Goal: Information Seeking & Learning: Learn about a topic

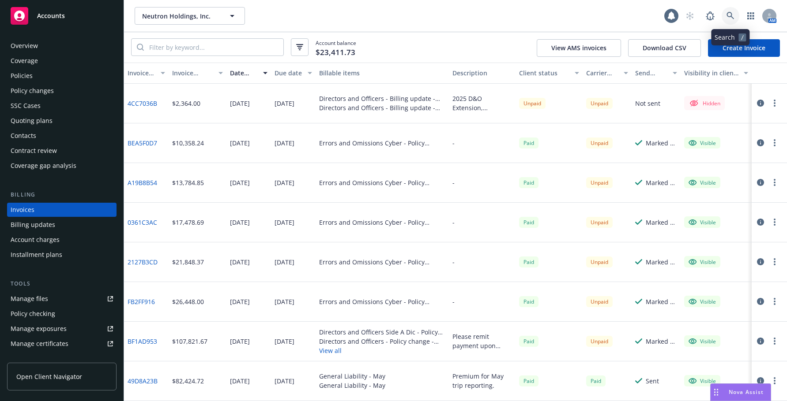
click at [729, 14] on icon at bounding box center [730, 16] width 8 height 8
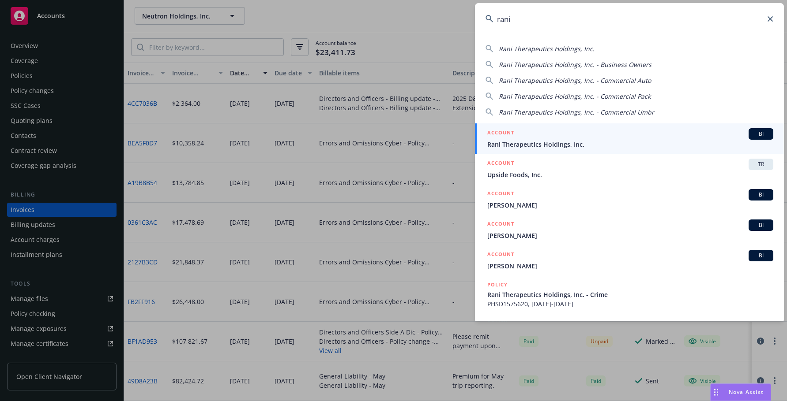
type input "rani"
click at [517, 144] on span "Rani Therapeutics Holdings, Inc." at bounding box center [630, 144] width 286 height 9
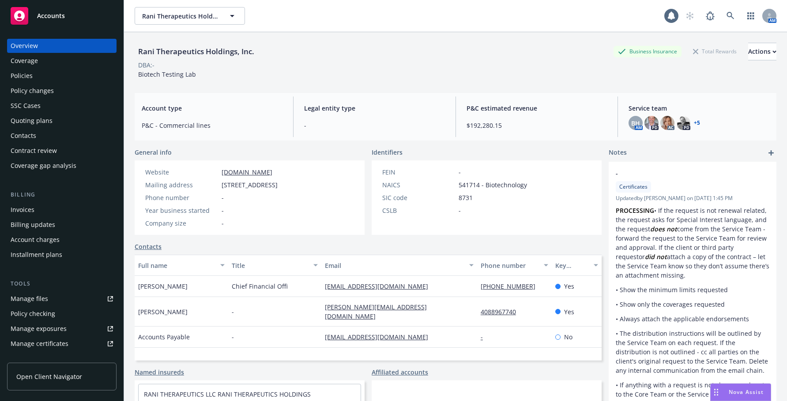
click at [18, 208] on div "Invoices" at bounding box center [23, 210] width 24 height 14
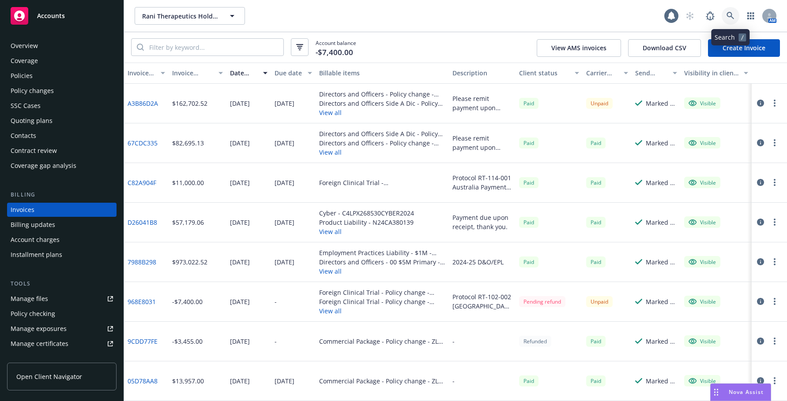
click at [728, 15] on icon at bounding box center [730, 16] width 8 height 8
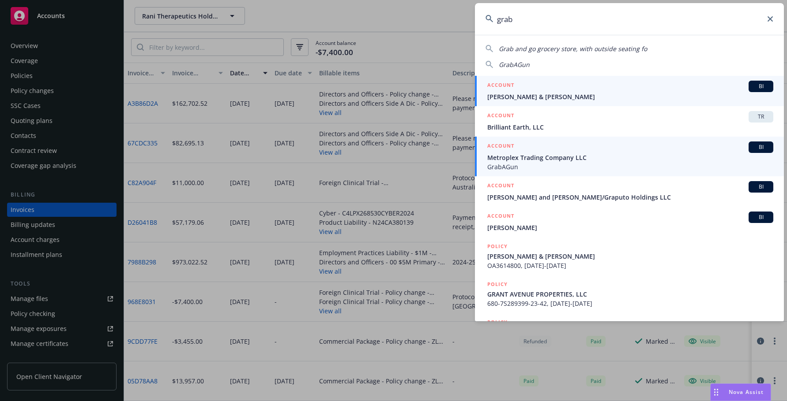
type input "grab"
click at [511, 162] on span "GrabAGun" at bounding box center [630, 166] width 286 height 9
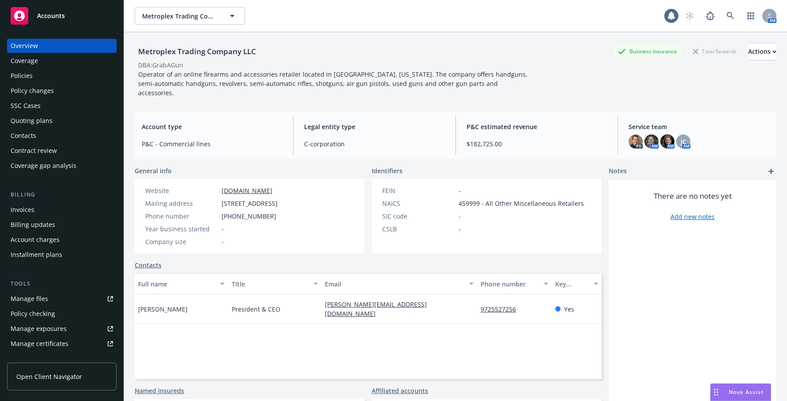
click at [30, 209] on div "Invoices" at bounding box center [23, 210] width 24 height 14
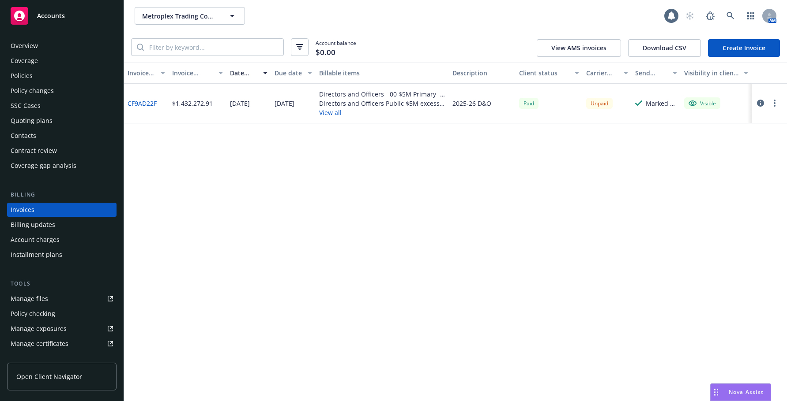
click at [26, 75] on div "Policies" at bounding box center [22, 76] width 22 height 14
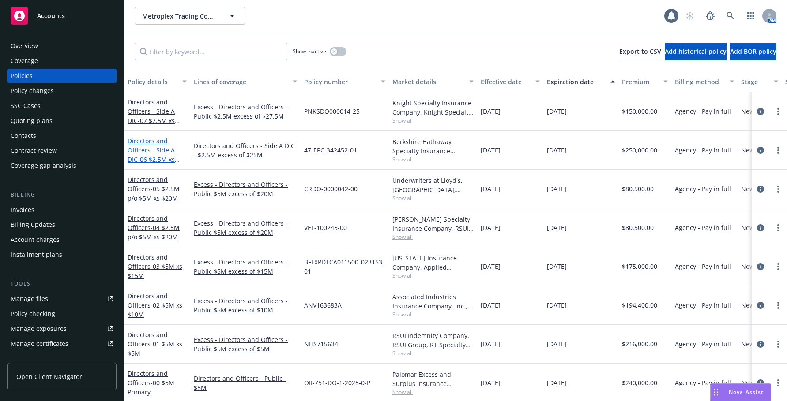
click at [168, 159] on span "- 06 $2.5M xs $25M Lead" at bounding box center [153, 164] width 52 height 18
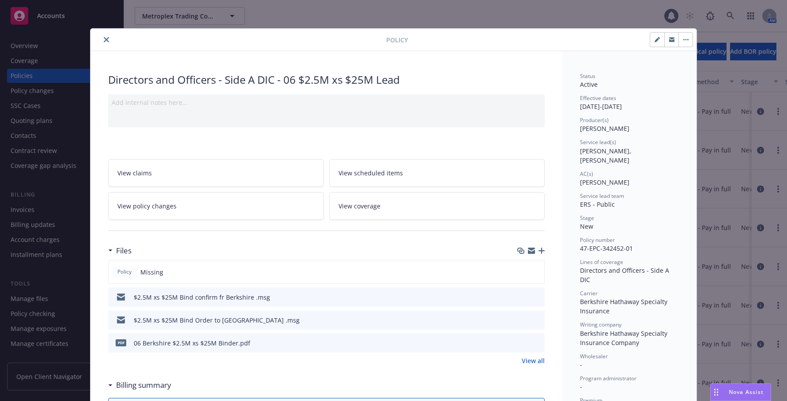
click at [104, 39] on icon "close" at bounding box center [106, 39] width 5 height 5
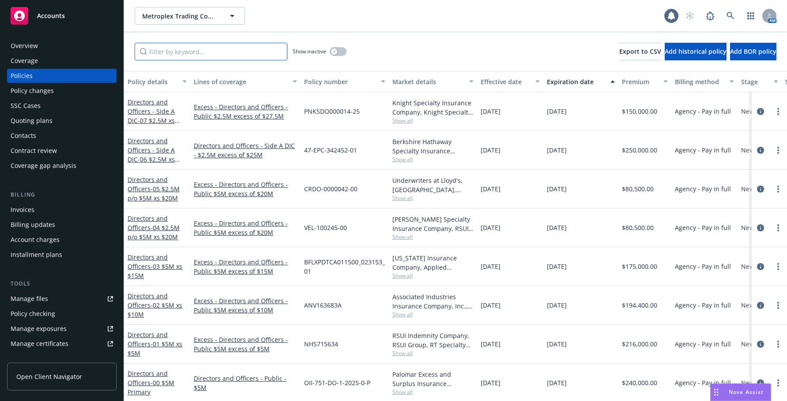
click at [200, 52] on input "Filter by keyword..." at bounding box center [211, 52] width 153 height 18
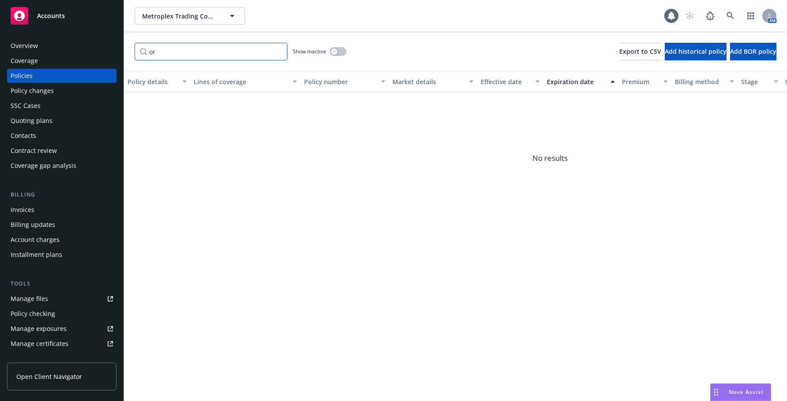
type input "o"
type input "c"
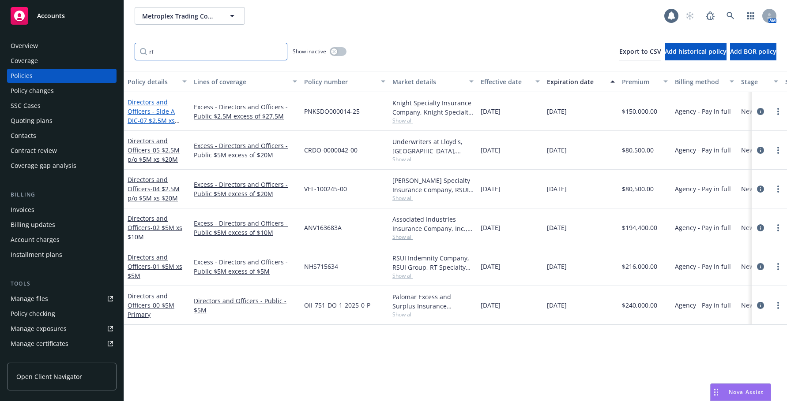
type input "rt"
click at [169, 114] on link "Directors and Officers - Side A DIC - 07 $2.5M xs $27.5M Excess" at bounding box center [150, 116] width 47 height 36
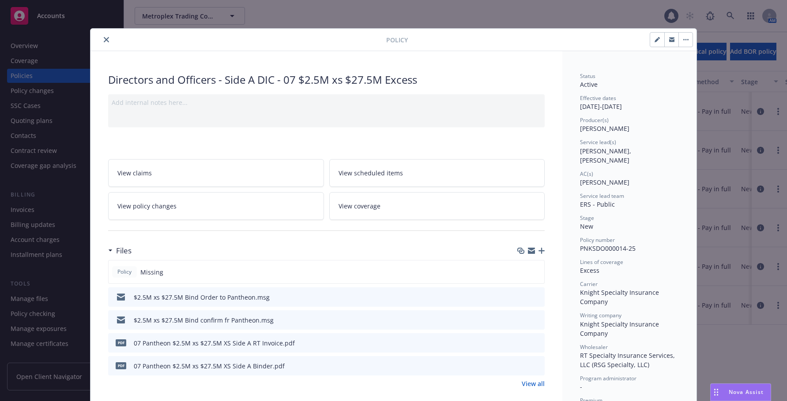
click at [104, 37] on icon "close" at bounding box center [106, 39] width 5 height 5
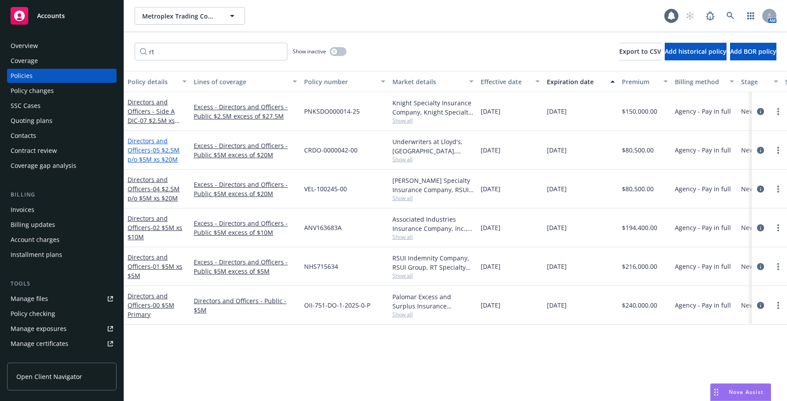
click at [155, 152] on span "- 05 $2.5M p/o $5M xs $20M" at bounding box center [153, 155] width 52 height 18
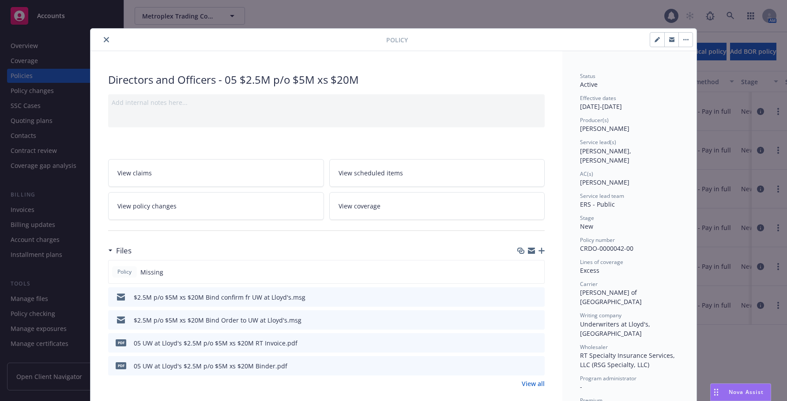
click at [104, 41] on icon "close" at bounding box center [106, 39] width 5 height 5
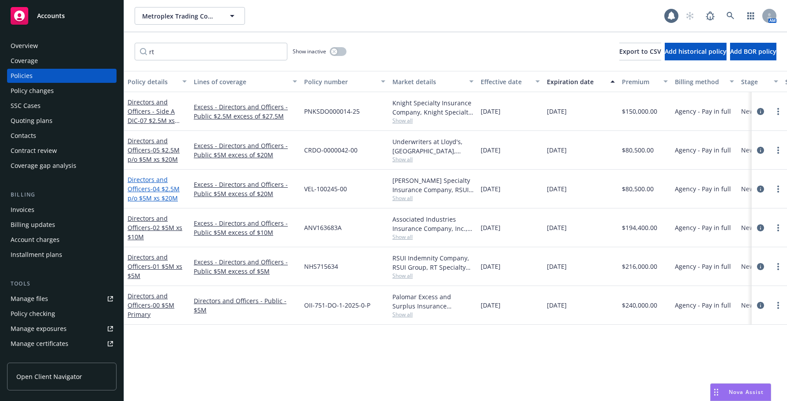
click at [145, 189] on link "Directors and Officers - 04 $2.5M p/o $5M xs $20M" at bounding box center [153, 189] width 52 height 27
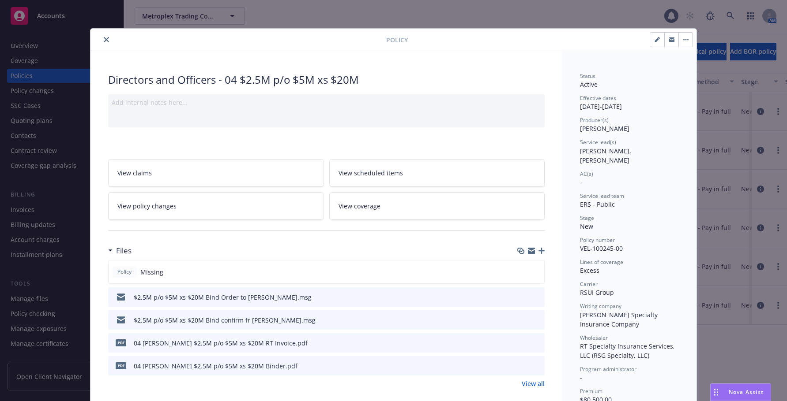
click at [104, 38] on icon "close" at bounding box center [106, 39] width 5 height 5
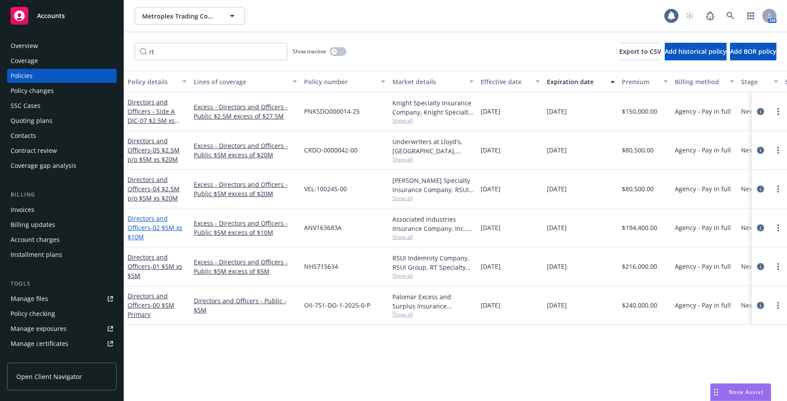
click at [171, 227] on span "- 02 $5M xs $10M" at bounding box center [154, 233] width 55 height 18
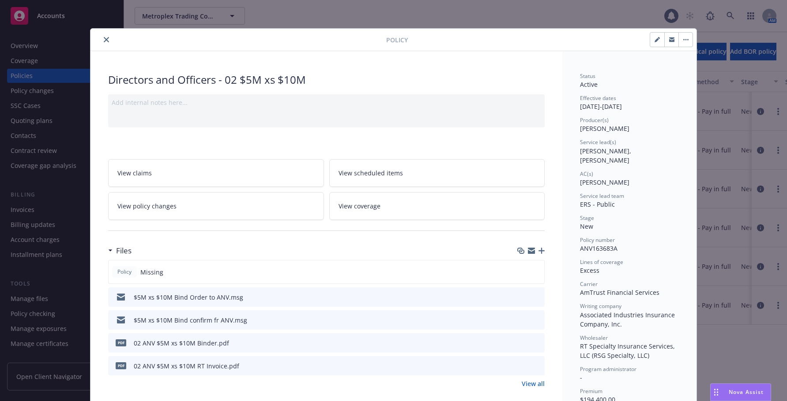
click at [104, 37] on icon "close" at bounding box center [106, 39] width 5 height 5
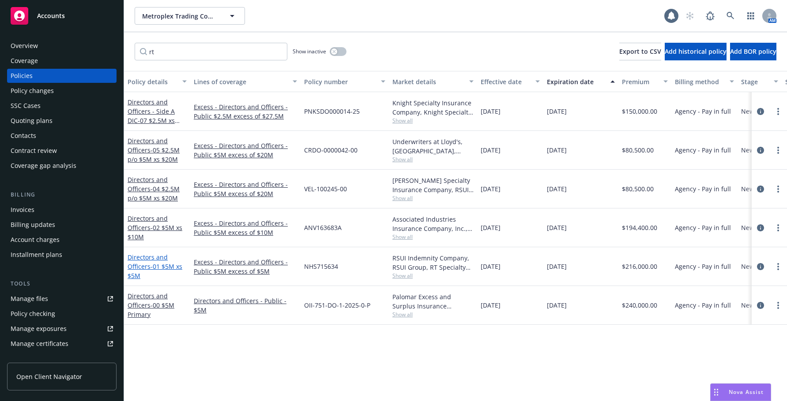
click at [169, 267] on span "- 01 $5M xs $5M" at bounding box center [154, 271] width 55 height 18
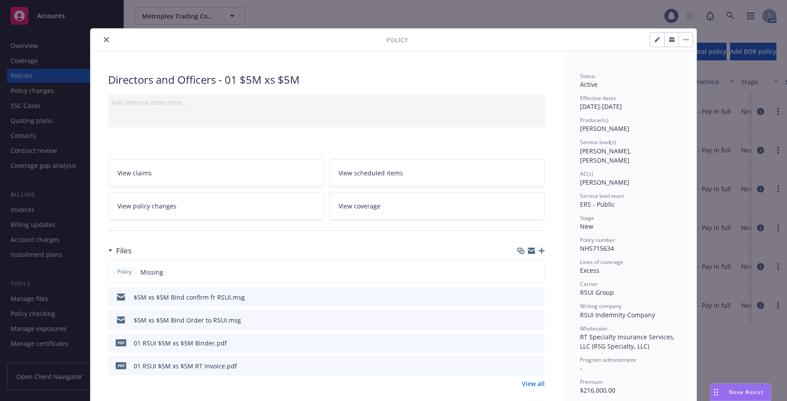
click at [104, 39] on icon "close" at bounding box center [106, 39] width 5 height 5
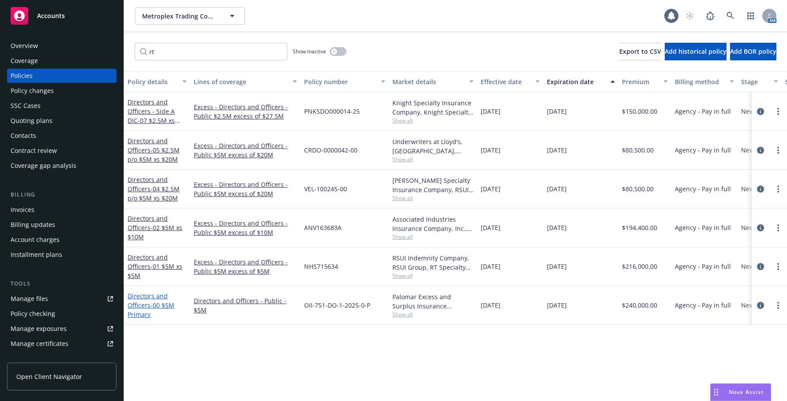
click at [161, 307] on span "- 00 $5M Primary" at bounding box center [150, 310] width 47 height 18
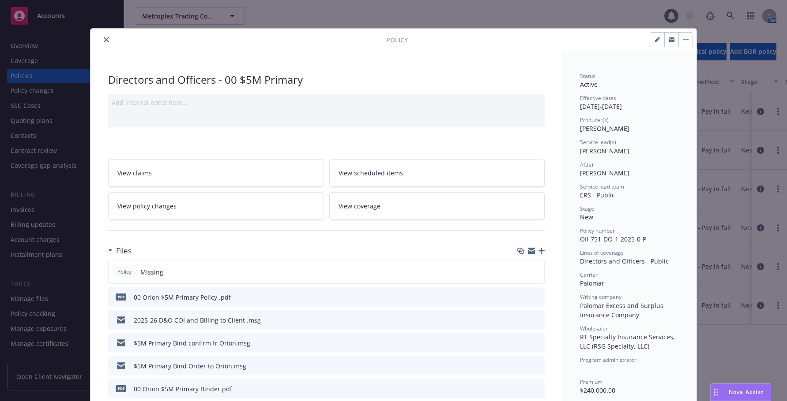
click at [104, 40] on icon "close" at bounding box center [106, 39] width 5 height 5
